Goal: Navigation & Orientation: Find specific page/section

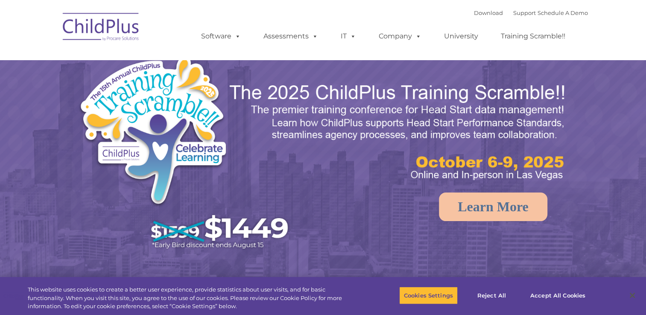
select select "MEDIUM"
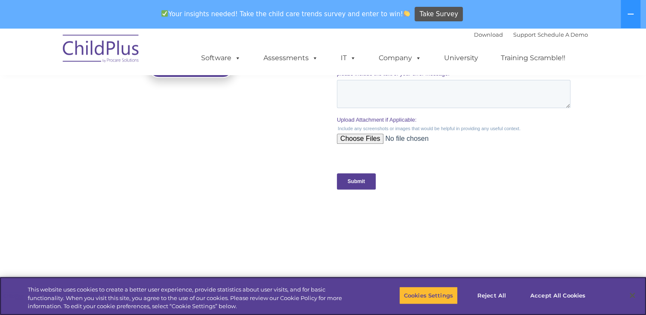
scroll to position [962, 0]
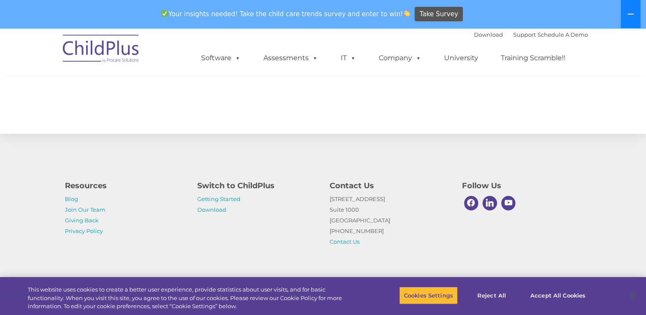
click at [628, 13] on icon at bounding box center [630, 14] width 7 height 7
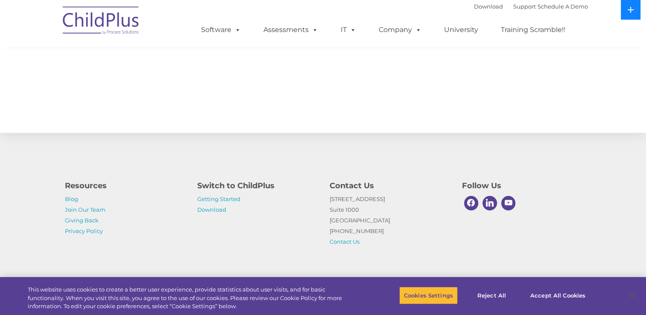
scroll to position [934, 0]
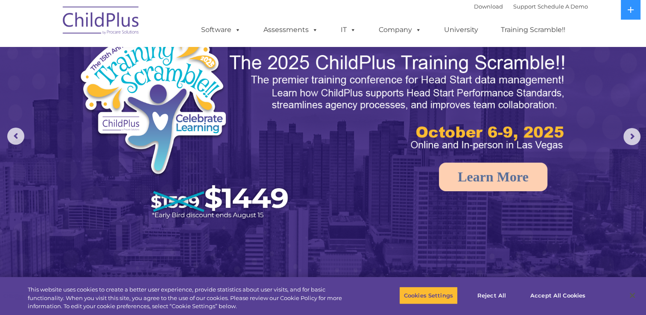
scroll to position [0, 0]
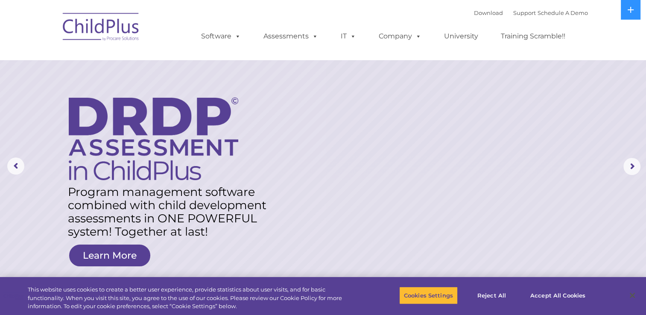
click at [588, 29] on nav "Download Support | Schedule A Demo  MENU MENU Software ChildPlus: The original…" at bounding box center [323, 30] width 646 height 60
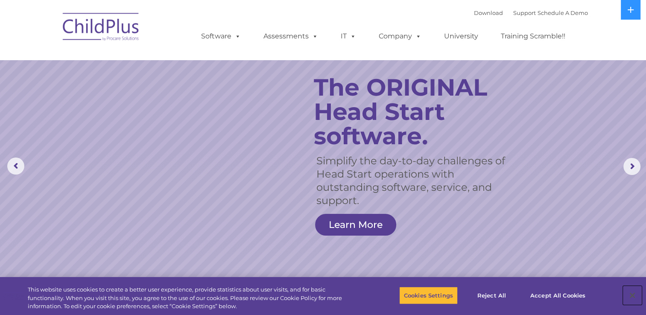
click at [631, 295] on button "Close" at bounding box center [632, 295] width 19 height 19
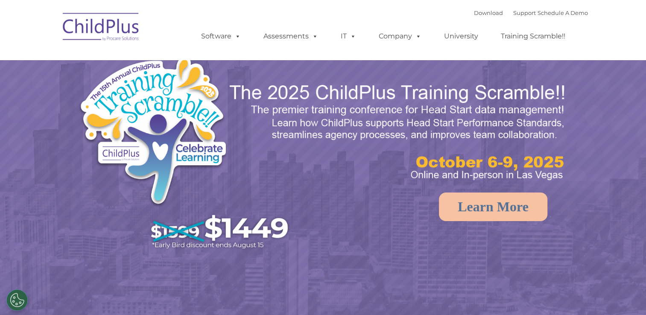
select select "MEDIUM"
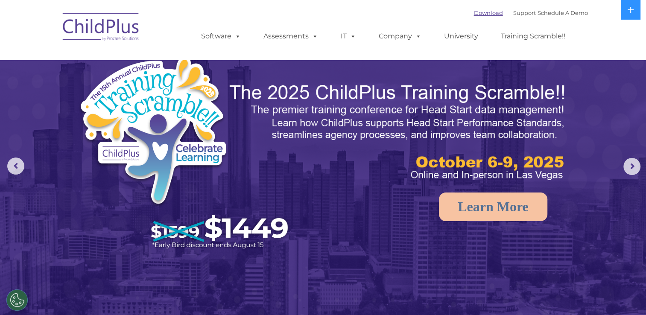
click at [480, 14] on link "Download" at bounding box center [488, 12] width 29 height 7
